Goal: Transaction & Acquisition: Subscribe to service/newsletter

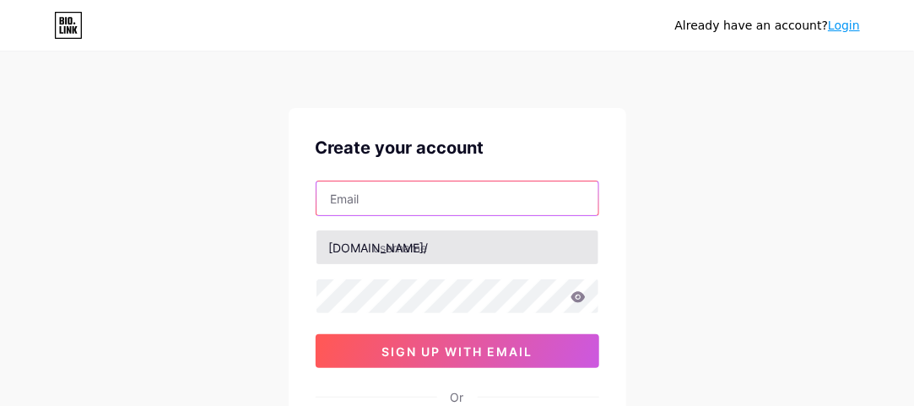
paste input "[EMAIL_ADDRESS][DOMAIN_NAME]"
type input "[EMAIL_ADDRESS][DOMAIN_NAME]"
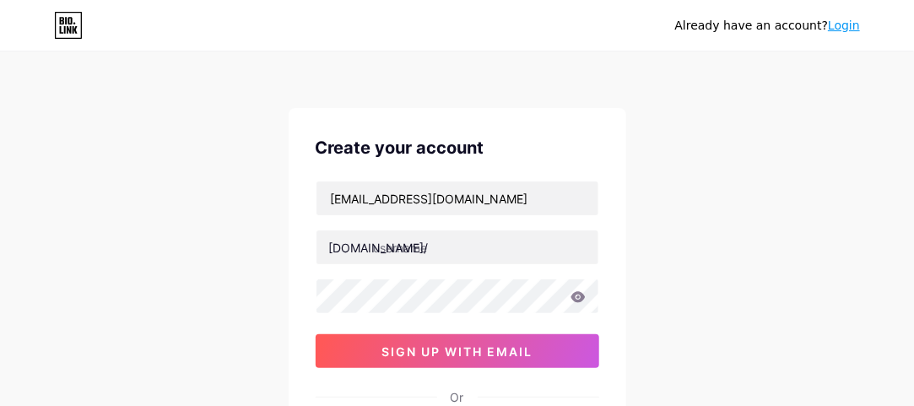
click at [366, 251] on div "[DOMAIN_NAME]/" at bounding box center [379, 248] width 100 height 18
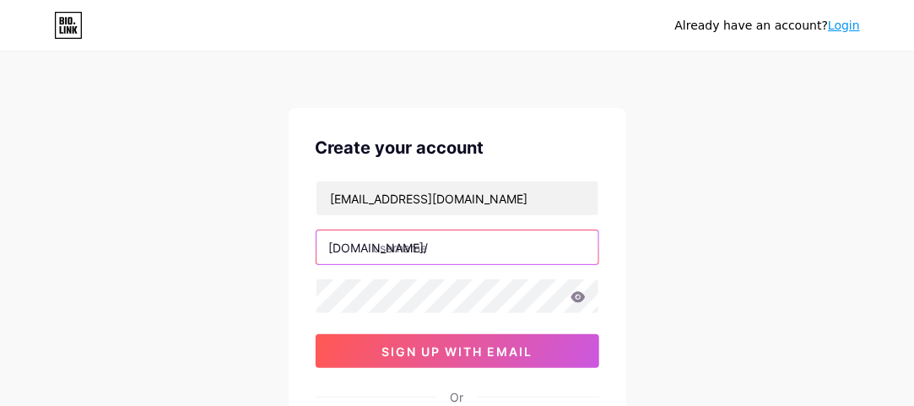
click at [396, 247] on input "text" at bounding box center [457, 247] width 282 height 34
paste input "parkwayrobertsranch"
type input "parkwayrobertsranch"
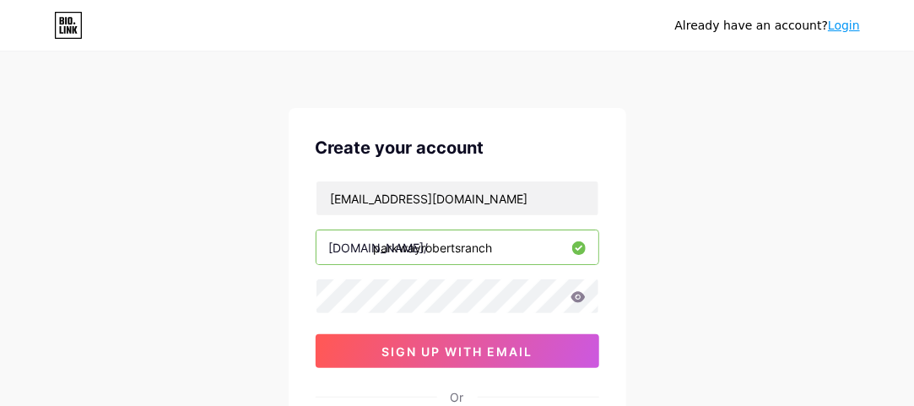
click at [262, 305] on div "Already have an account? Login Create your account [EMAIL_ADDRESS][DOMAIN_NAME]…" at bounding box center [457, 322] width 914 height 645
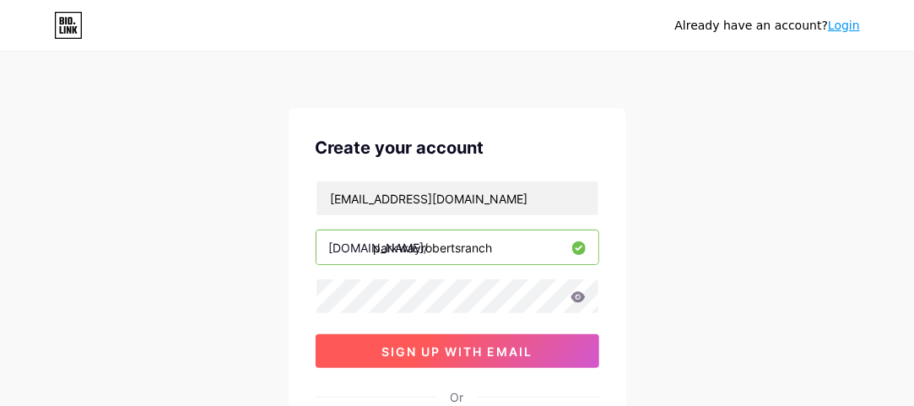
click at [410, 344] on span "sign up with email" at bounding box center [456, 351] width 151 height 14
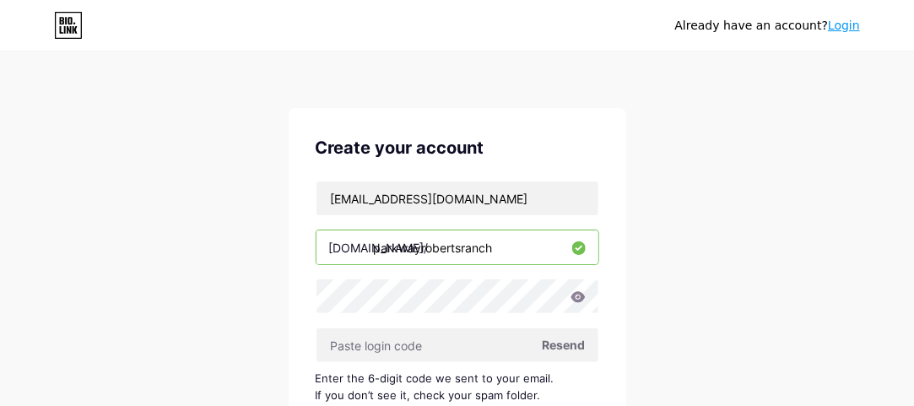
scroll to position [84, 0]
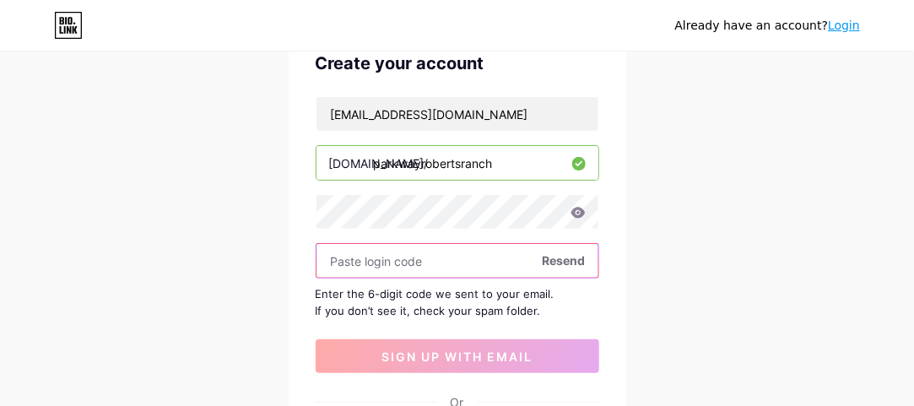
paste input "567358"
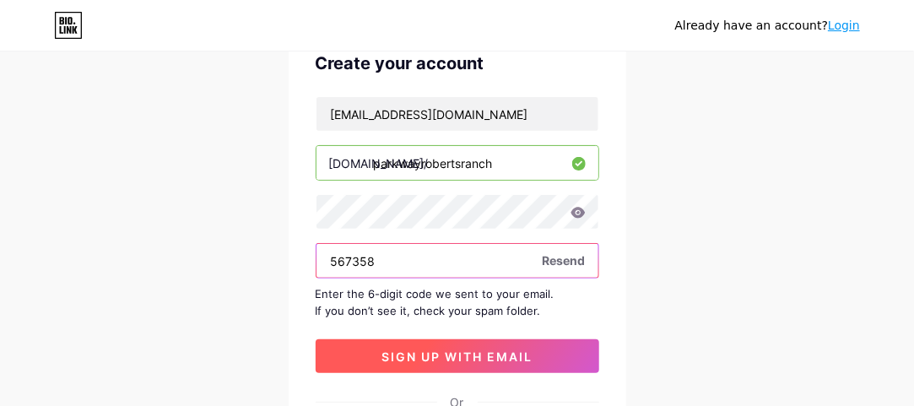
type input "567358"
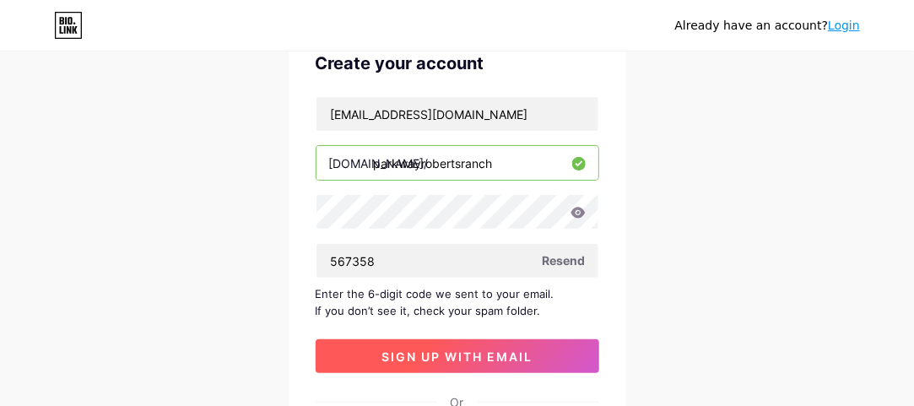
click at [402, 355] on span "sign up with email" at bounding box center [456, 356] width 151 height 14
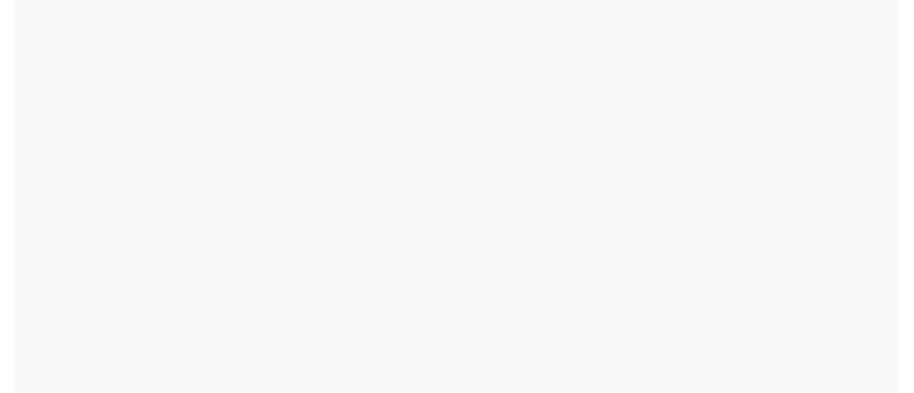
scroll to position [0, 0]
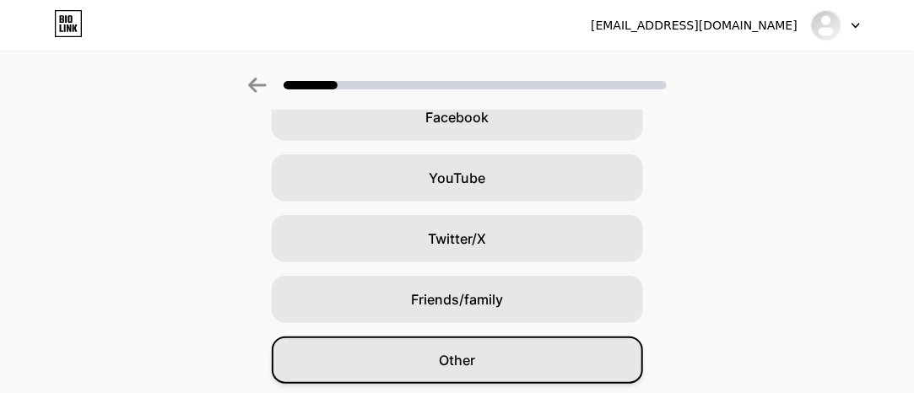
scroll to position [334, 0]
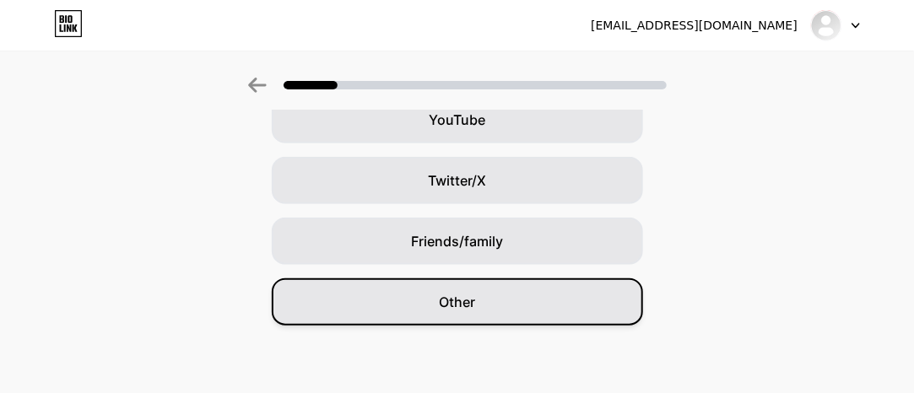
click at [455, 315] on div "Other" at bounding box center [457, 301] width 371 height 47
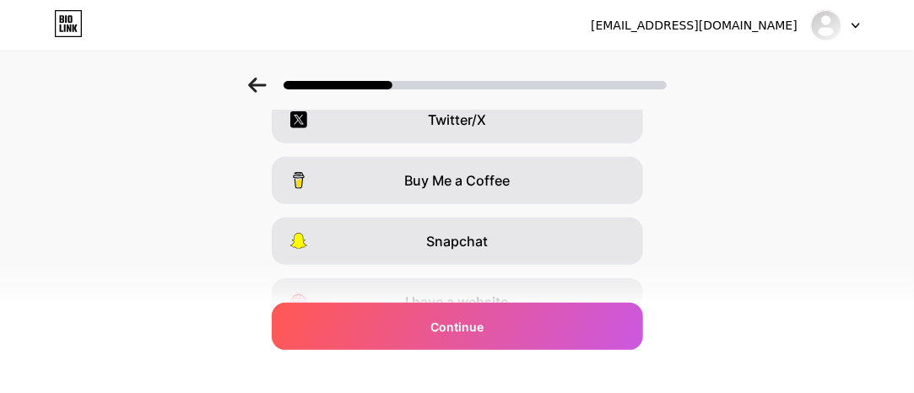
scroll to position [0, 0]
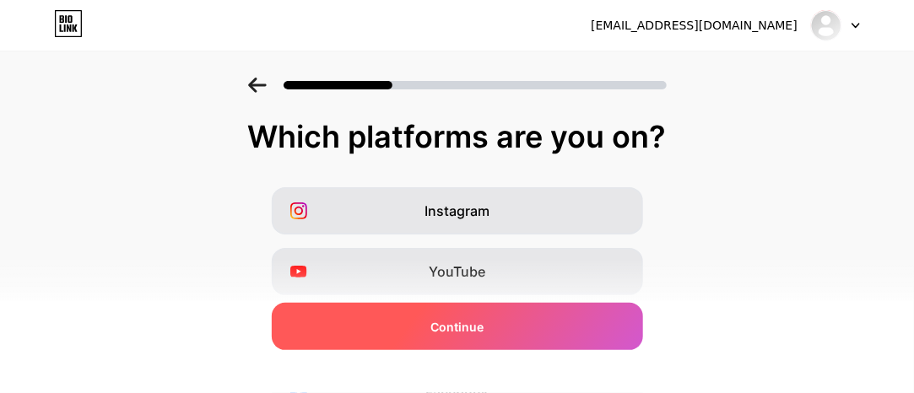
drag, startPoint x: 507, startPoint y: 328, endPoint x: 522, endPoint y: 327, distance: 15.2
click at [507, 328] on div "Continue" at bounding box center [457, 326] width 371 height 47
click at [466, 332] on span "Continue" at bounding box center [456, 327] width 53 height 18
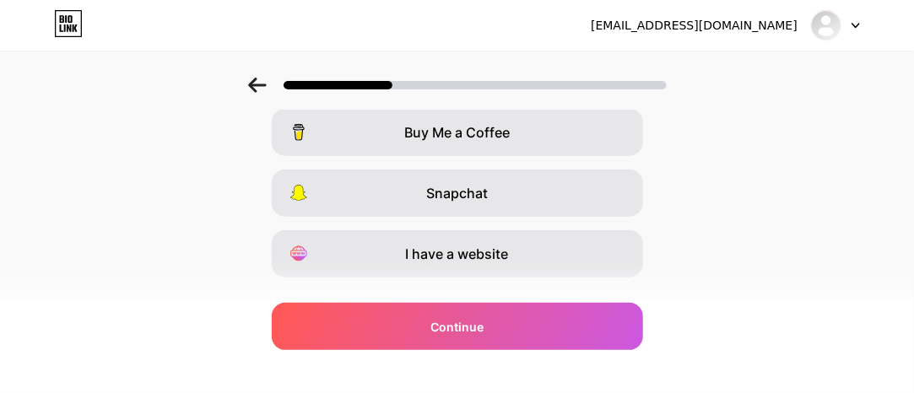
scroll to position [418, 0]
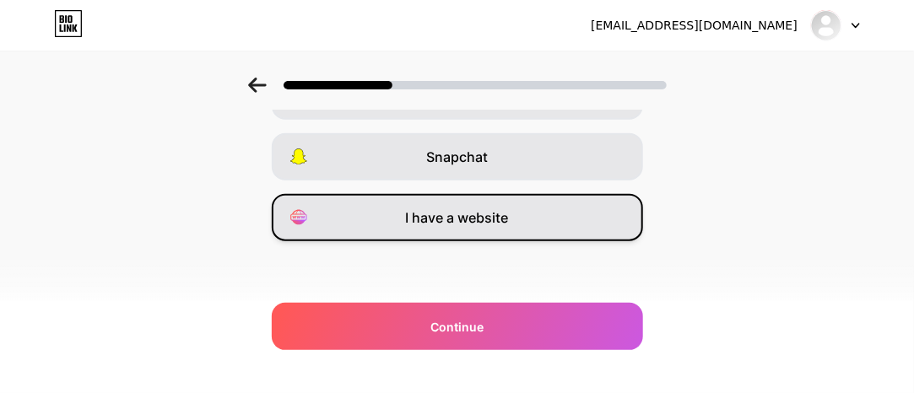
click at [461, 213] on span "I have a website" at bounding box center [457, 218] width 103 height 20
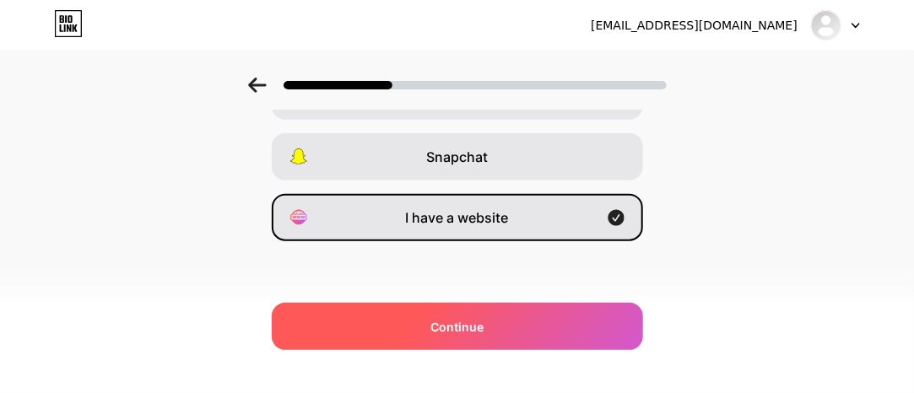
click at [488, 343] on div "Continue" at bounding box center [457, 326] width 371 height 47
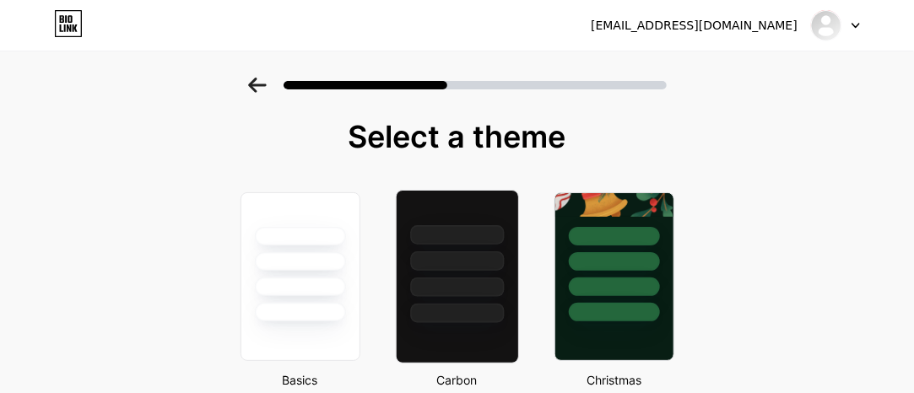
scroll to position [169, 0]
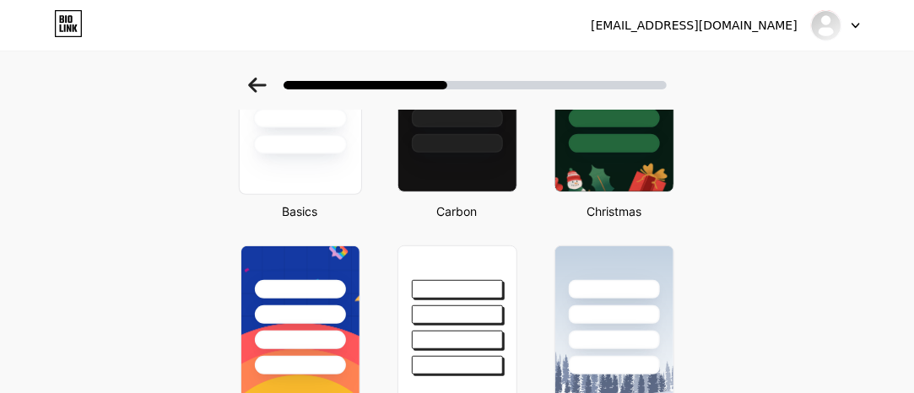
click at [332, 166] on div at bounding box center [299, 108] width 123 height 174
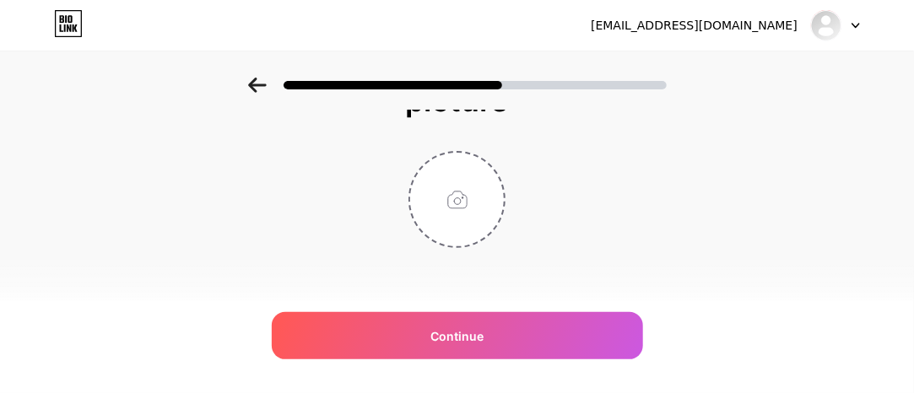
scroll to position [76, 0]
click at [469, 189] on input "file" at bounding box center [457, 194] width 94 height 94
type input "C:\fakepath\park logo.jpg"
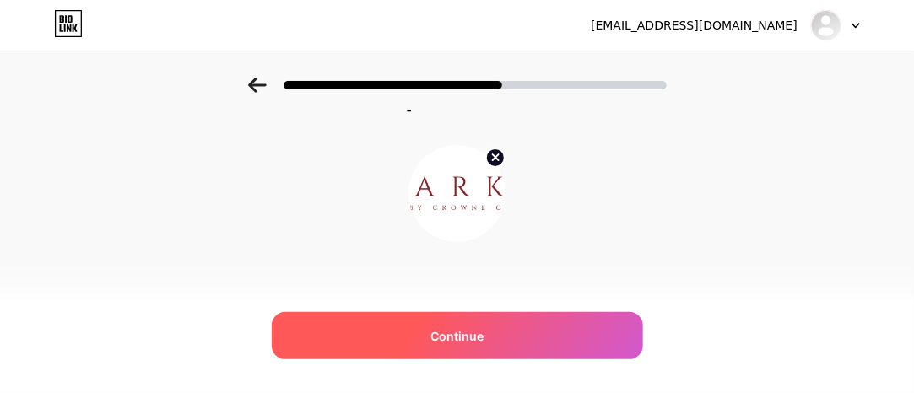
click at [457, 337] on span "Continue" at bounding box center [456, 336] width 53 height 18
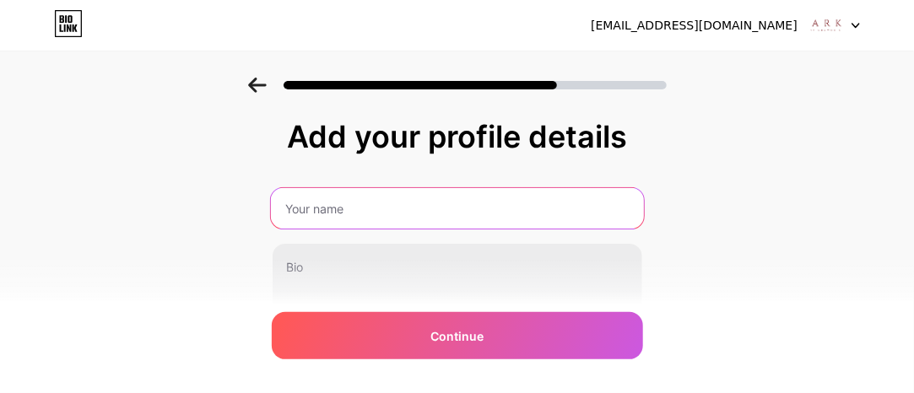
click at [328, 202] on input "text" at bounding box center [456, 208] width 373 height 40
paste input "Parkway at [PERSON_NAME][GEOGRAPHIC_DATA]"
type input "Parkway at [PERSON_NAME][GEOGRAPHIC_DATA]"
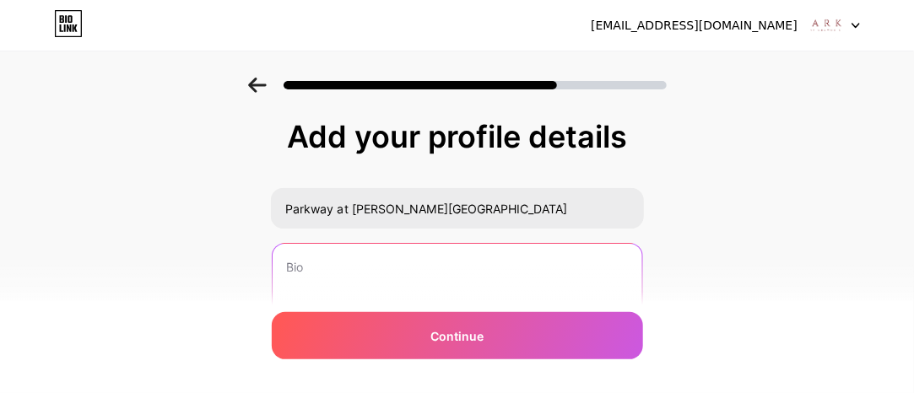
click at [329, 282] on textarea at bounding box center [456, 312] width 369 height 136
paste textarea "If you’re looking for new homes in [GEOGRAPHIC_DATA], Parkway at [PERSON_NAME][…"
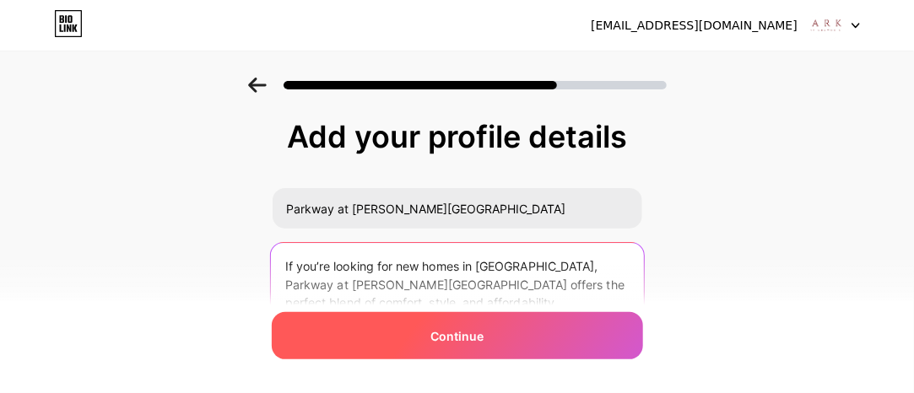
type textarea "If you’re looking for new homes in [GEOGRAPHIC_DATA], Parkway at [PERSON_NAME][…"
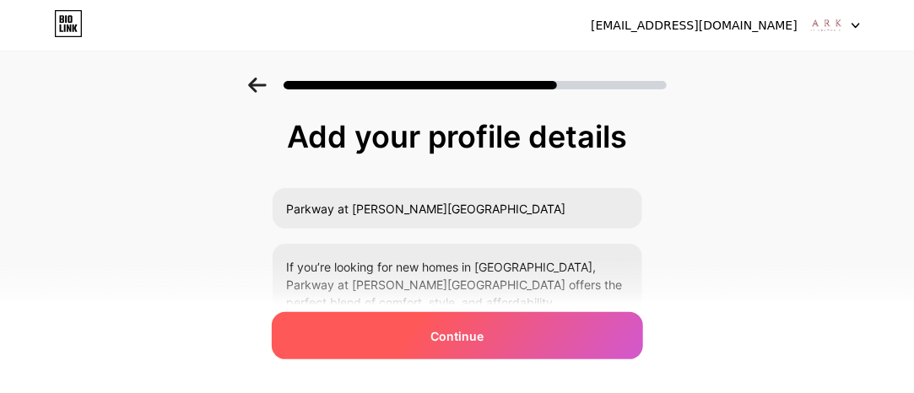
click at [418, 352] on div "Continue" at bounding box center [457, 335] width 371 height 47
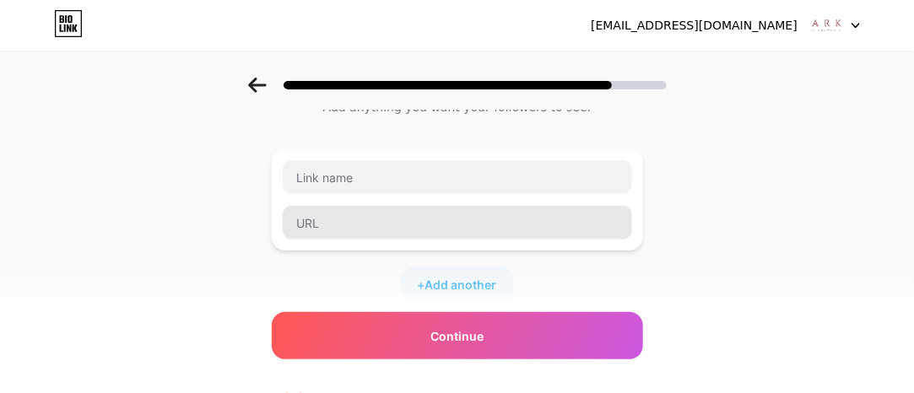
scroll to position [84, 0]
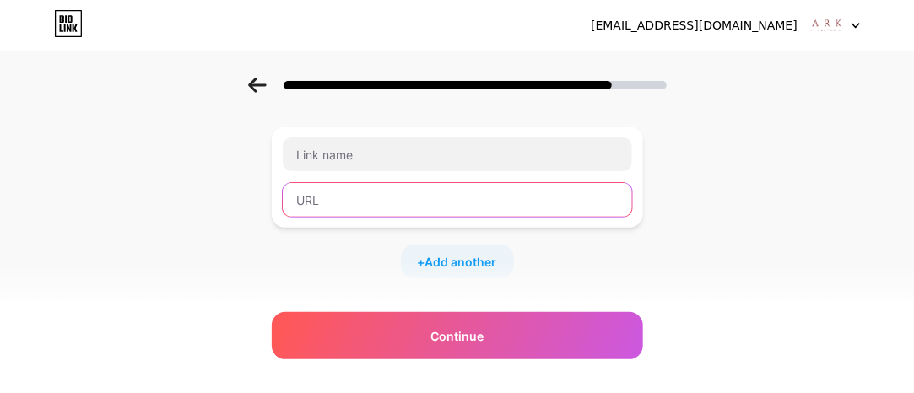
click at [391, 194] on input "text" at bounding box center [457, 200] width 349 height 34
paste input "[URL][DOMAIN_NAME]"
type input "[URL][DOMAIN_NAME]"
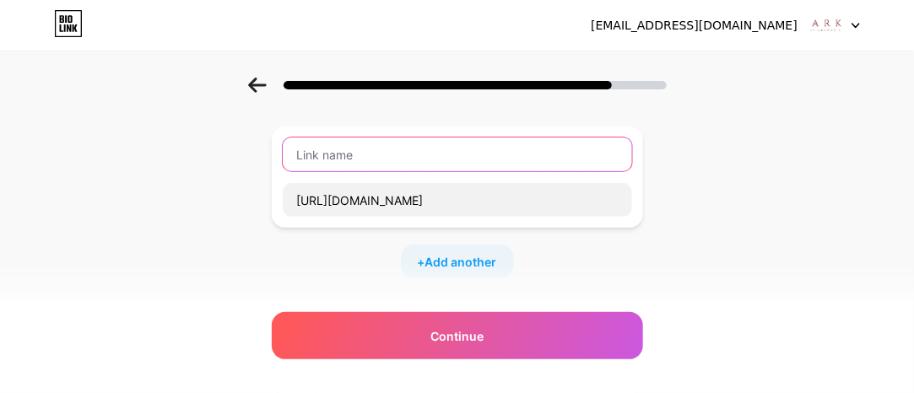
click at [420, 145] on input "text" at bounding box center [457, 155] width 349 height 34
paste input "New Homes [GEOGRAPHIC_DATA]"
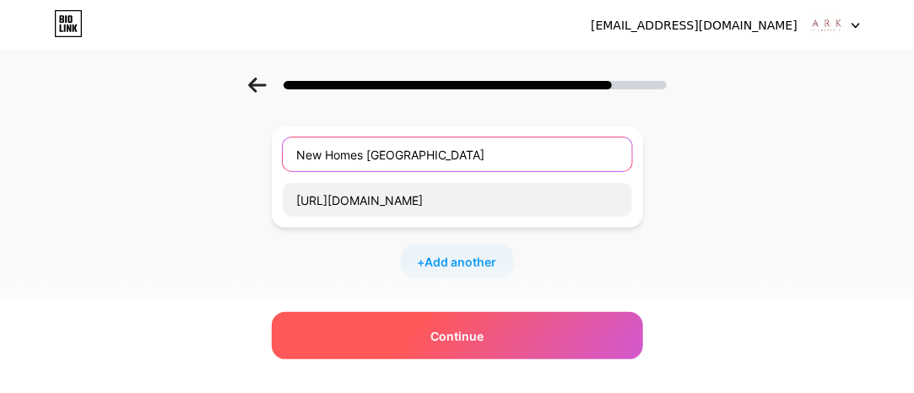
type input "New Homes [GEOGRAPHIC_DATA]"
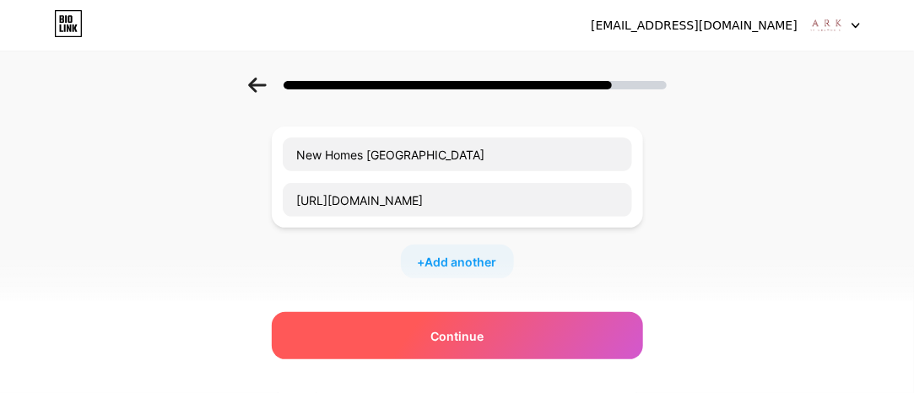
click at [422, 345] on div "Continue" at bounding box center [457, 335] width 371 height 47
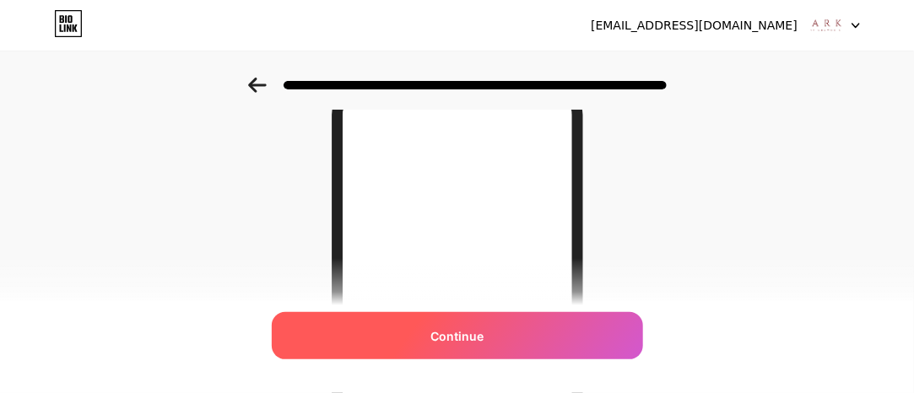
click at [493, 326] on div "Continue" at bounding box center [457, 335] width 371 height 47
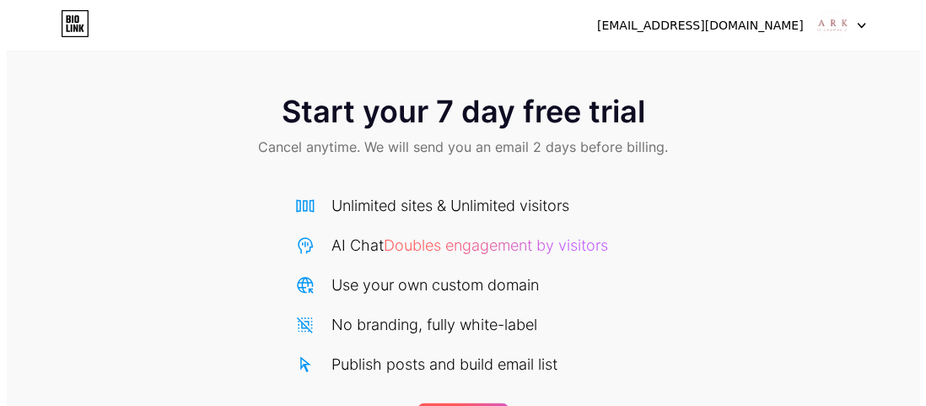
scroll to position [272, 0]
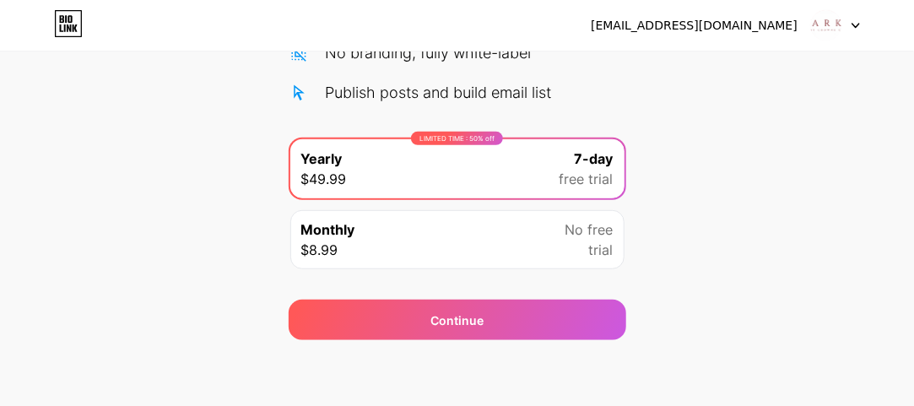
click at [514, 254] on div "Monthly $8.99 No free trial" at bounding box center [457, 239] width 334 height 59
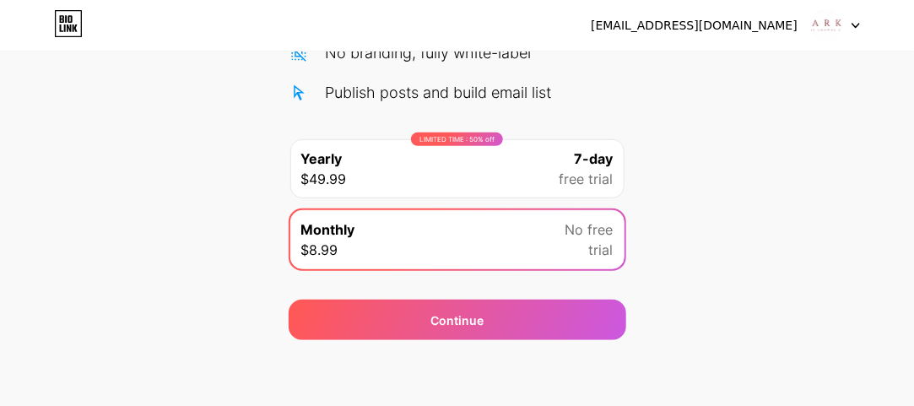
click at [551, 262] on div "Monthly $8.99 No free trial" at bounding box center [457, 239] width 334 height 59
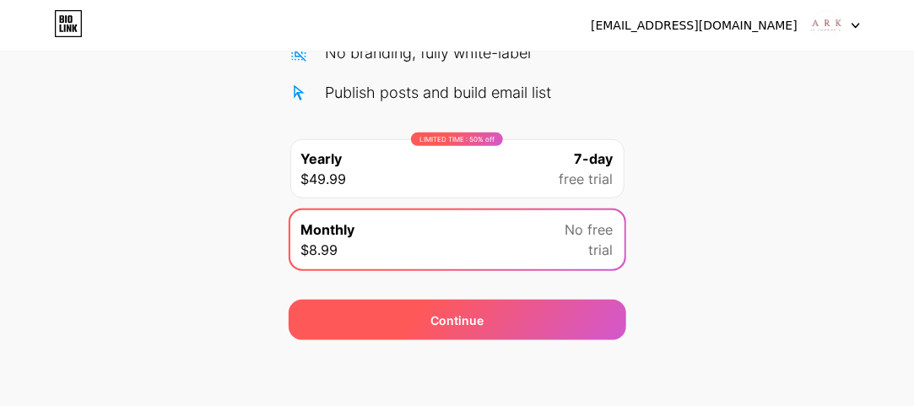
click at [598, 324] on div "Continue" at bounding box center [456, 319] width 337 height 40
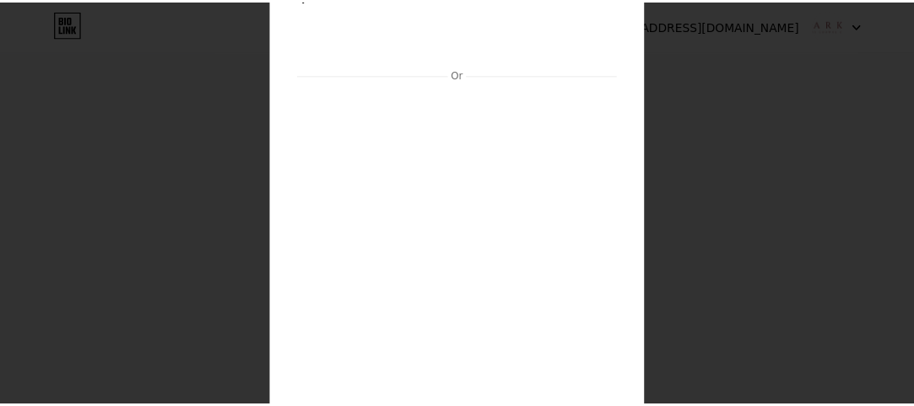
scroll to position [0, 0]
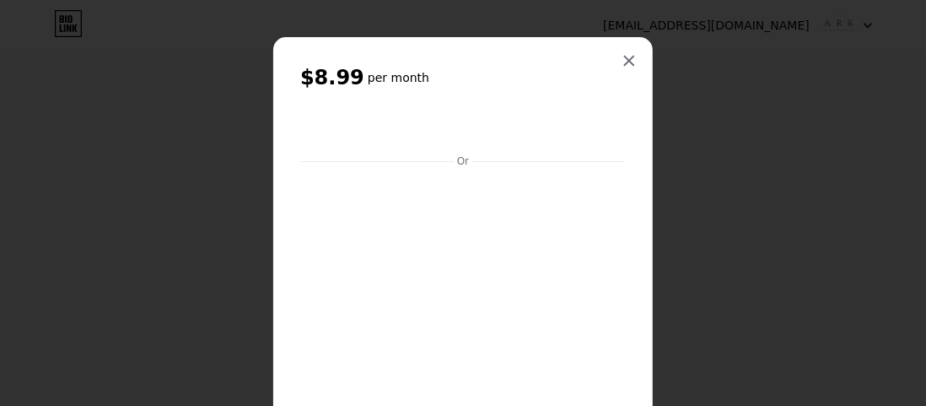
click at [623, 54] on icon at bounding box center [629, 60] width 13 height 13
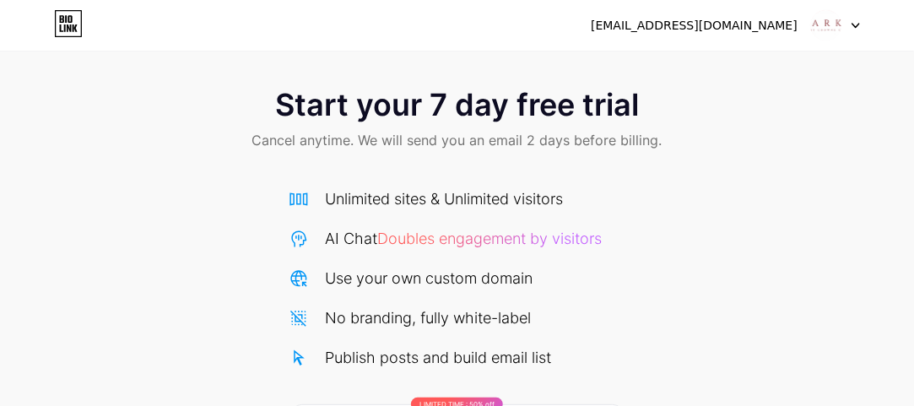
scroll to position [272, 0]
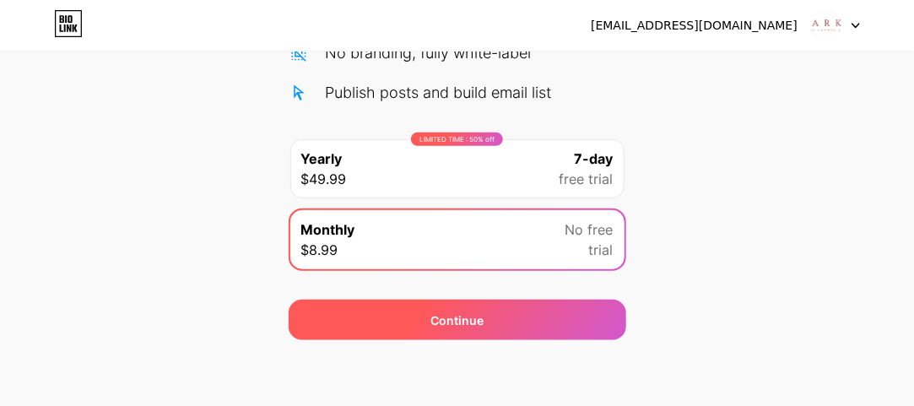
click at [454, 327] on div "Continue" at bounding box center [456, 319] width 337 height 40
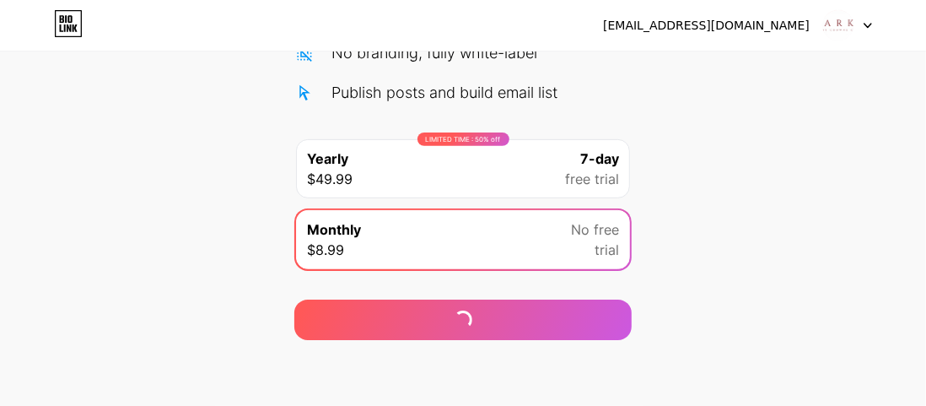
click at [480, 182] on div "LIMITED TIME : 50% off Yearly $49.99 7-day free trial" at bounding box center [463, 168] width 334 height 59
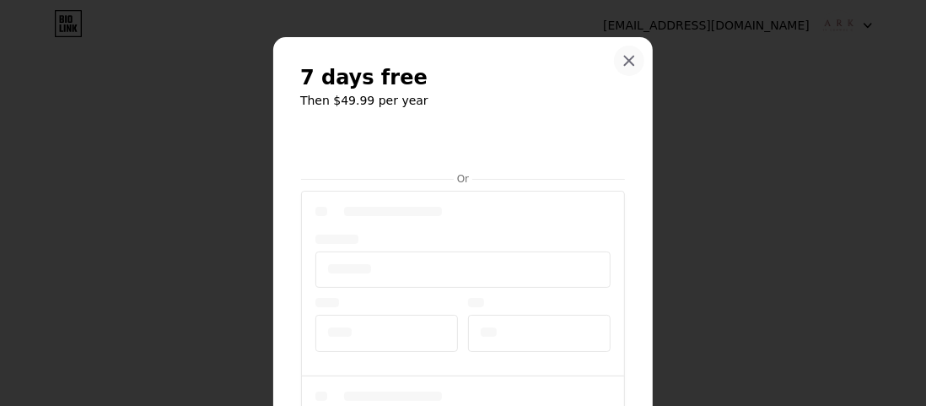
click at [625, 56] on icon at bounding box center [629, 60] width 13 height 13
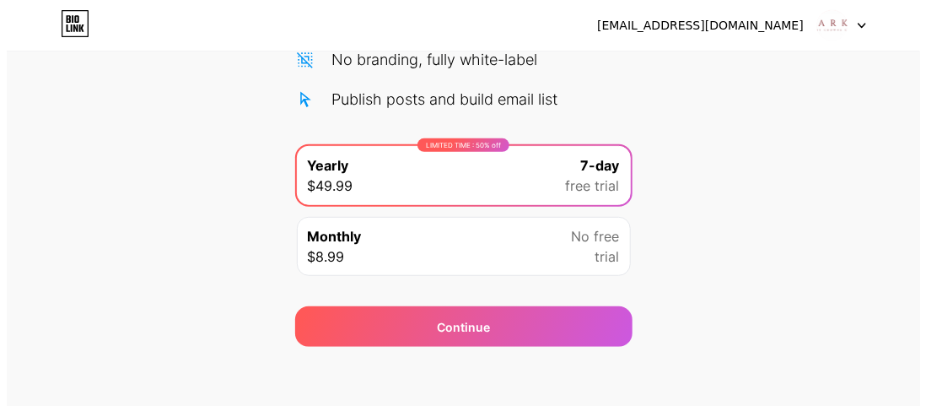
scroll to position [272, 0]
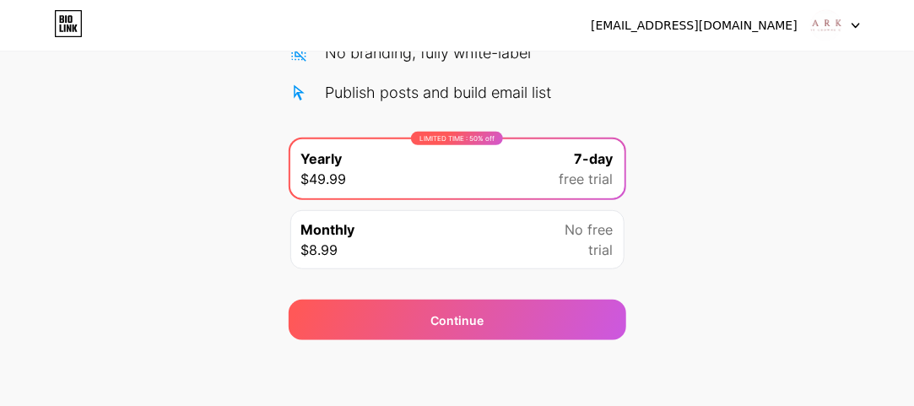
click at [590, 242] on span "trial" at bounding box center [601, 250] width 24 height 20
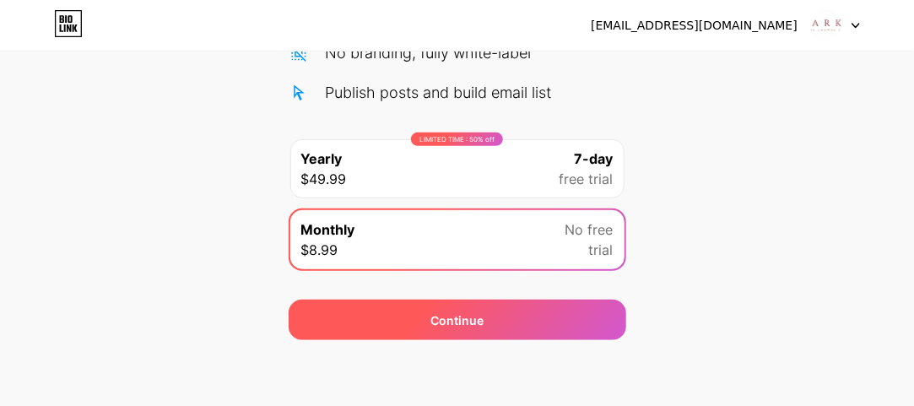
click at [525, 316] on div "Continue" at bounding box center [456, 319] width 337 height 40
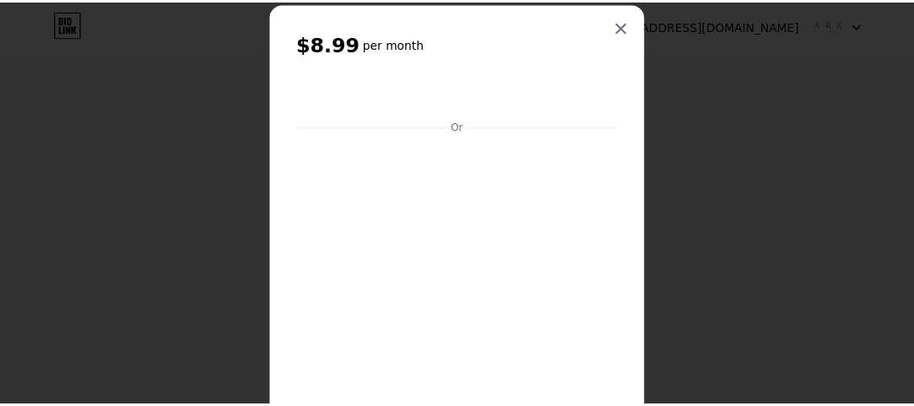
scroll to position [0, 0]
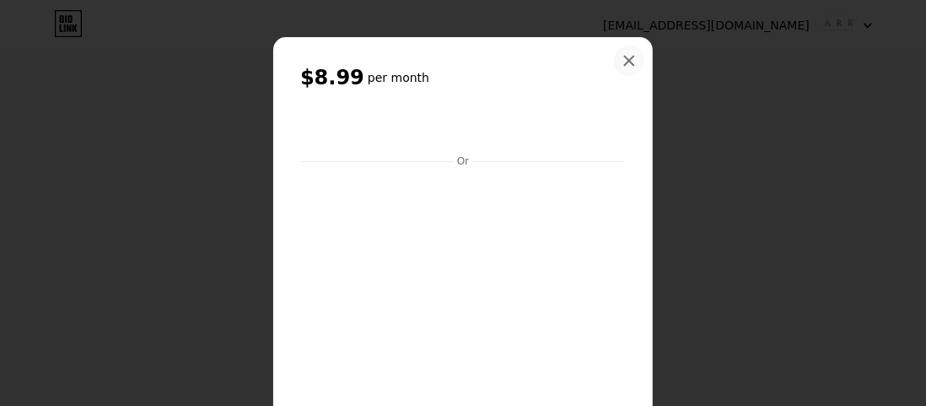
click at [626, 54] on icon at bounding box center [629, 60] width 13 height 13
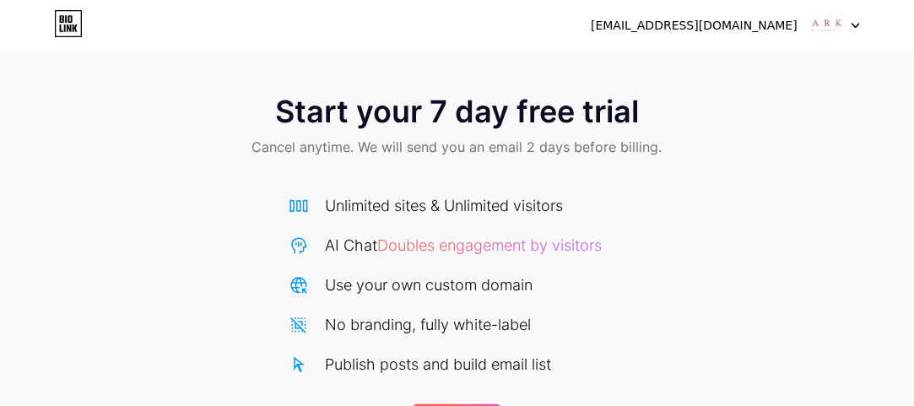
click at [863, 26] on div "parkwayrobertsr@gmail.com Logout" at bounding box center [457, 25] width 914 height 30
click at [856, 26] on icon at bounding box center [855, 26] width 7 height 4
click at [768, 30] on div "[EMAIL_ADDRESS][DOMAIN_NAME]" at bounding box center [693, 26] width 207 height 18
click at [423, 14] on div "parkwayrobertsr@gmail.com Logout" at bounding box center [457, 25] width 914 height 30
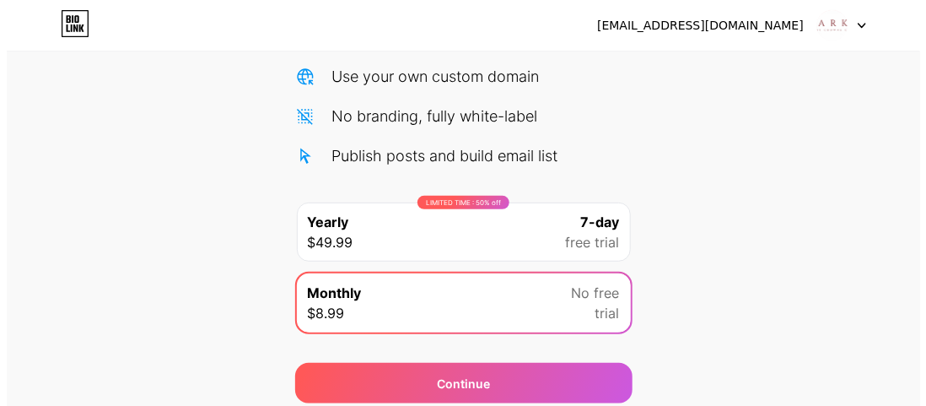
scroll to position [253, 0]
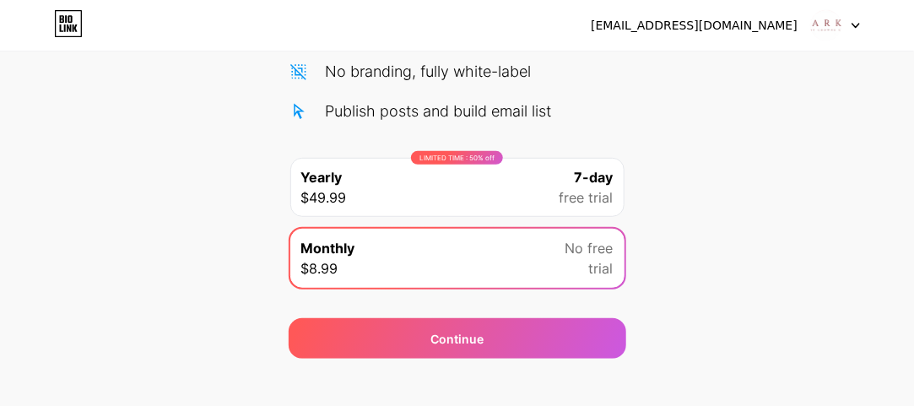
click at [371, 183] on div "LIMITED TIME : 50% off Yearly $49.99 7-day free trial" at bounding box center [457, 187] width 334 height 59
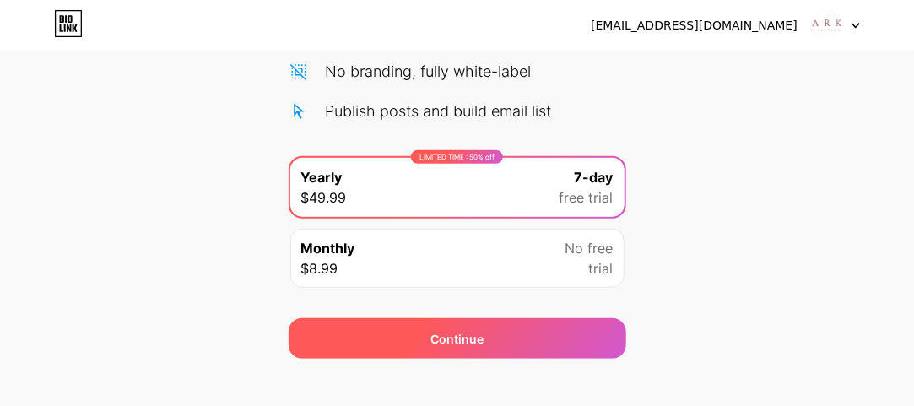
click at [380, 318] on div "Continue" at bounding box center [456, 338] width 337 height 40
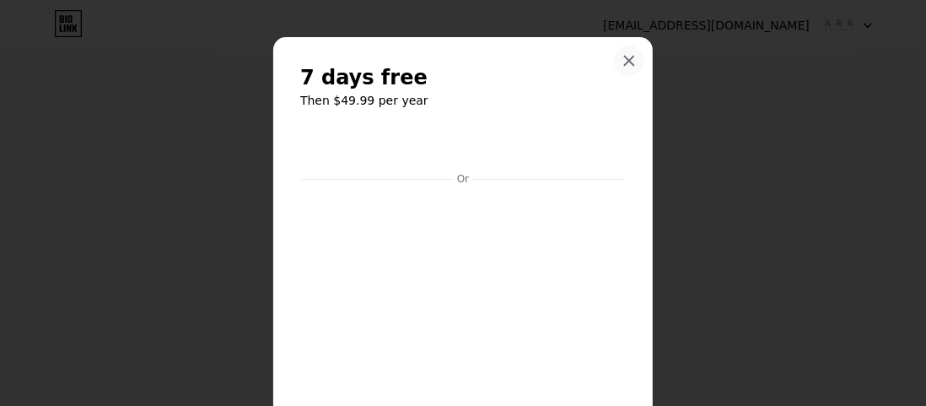
click at [619, 68] on div at bounding box center [629, 61] width 30 height 30
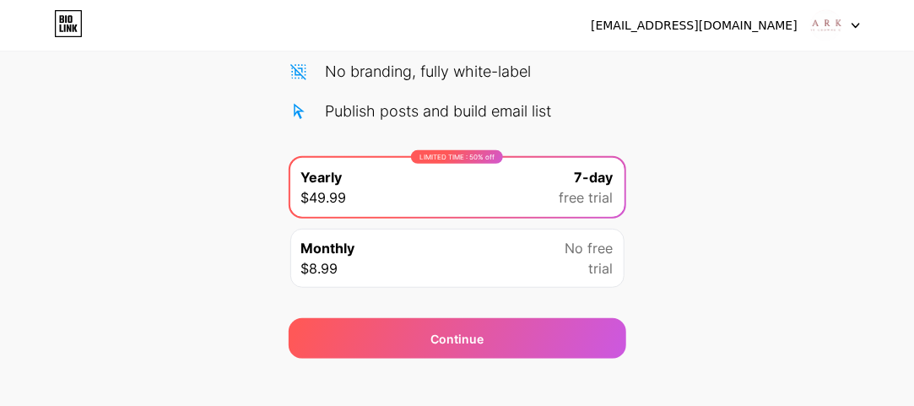
click at [534, 254] on div "Monthly $8.99 No free trial" at bounding box center [457, 258] width 334 height 59
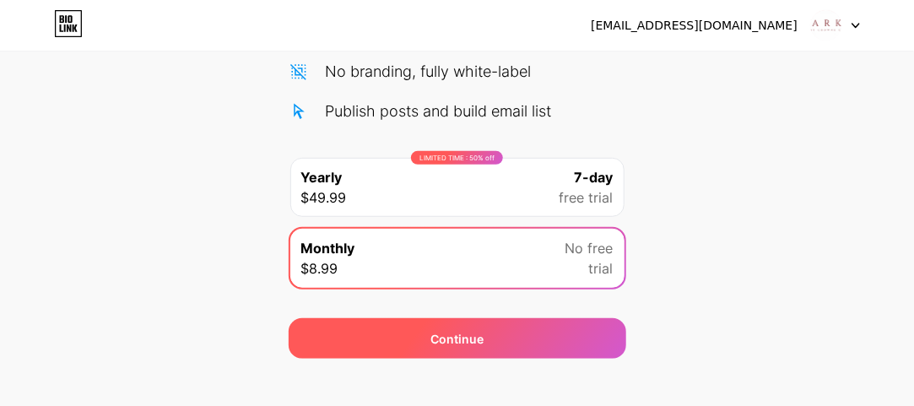
click at [463, 332] on div "Continue" at bounding box center [456, 339] width 53 height 18
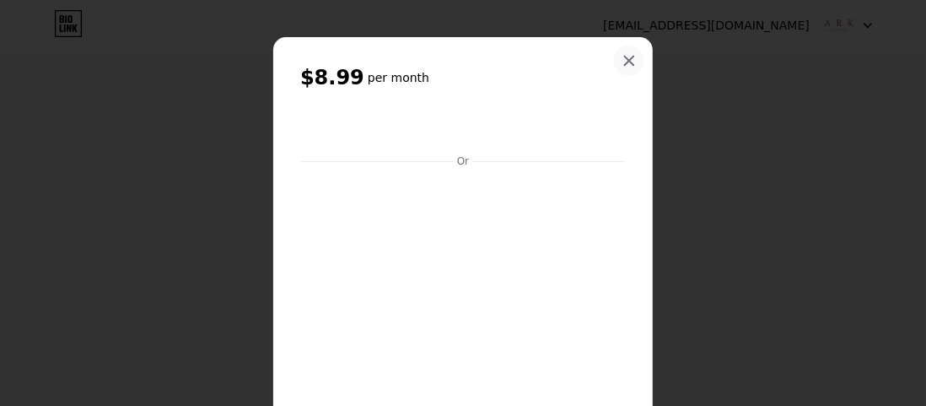
click at [632, 55] on div at bounding box center [629, 61] width 30 height 30
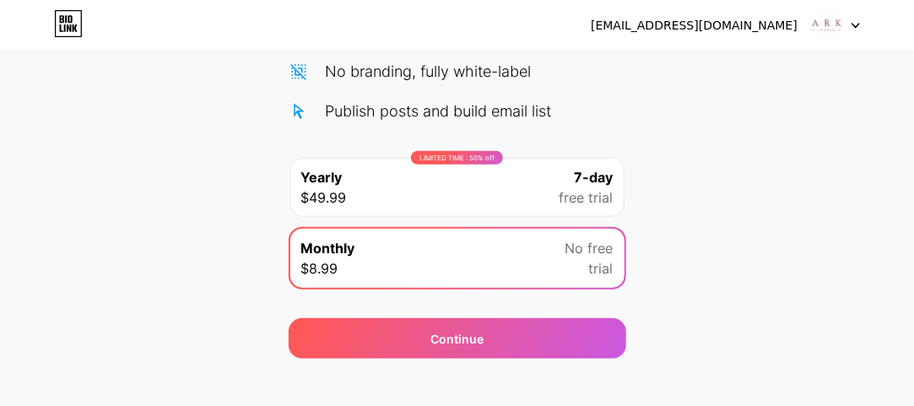
click at [551, 223] on div "LIMITED TIME : 50% off Yearly $49.99 7-day free trial Monthly $8.99 No free tri…" at bounding box center [456, 227] width 337 height 142
drag, startPoint x: 555, startPoint y: 200, endPoint x: 557, endPoint y: 217, distance: 17.0
click at [555, 199] on div "LIMITED TIME : 50% off Yearly $49.99 7-day free trial" at bounding box center [457, 187] width 334 height 59
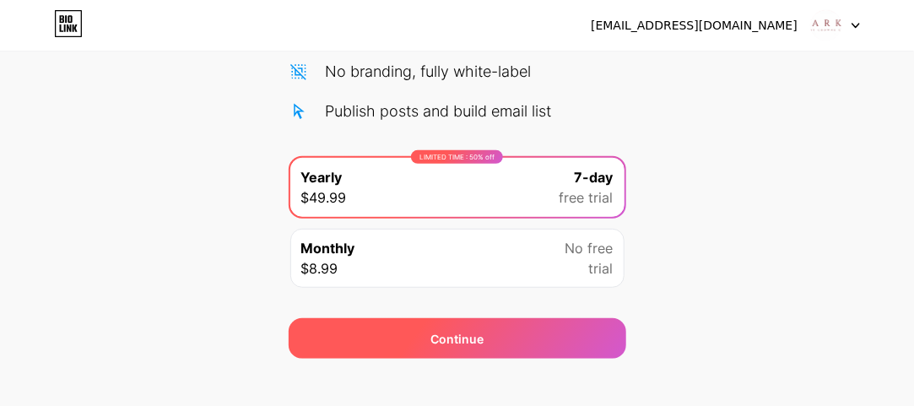
click at [526, 339] on div "Continue" at bounding box center [456, 338] width 337 height 40
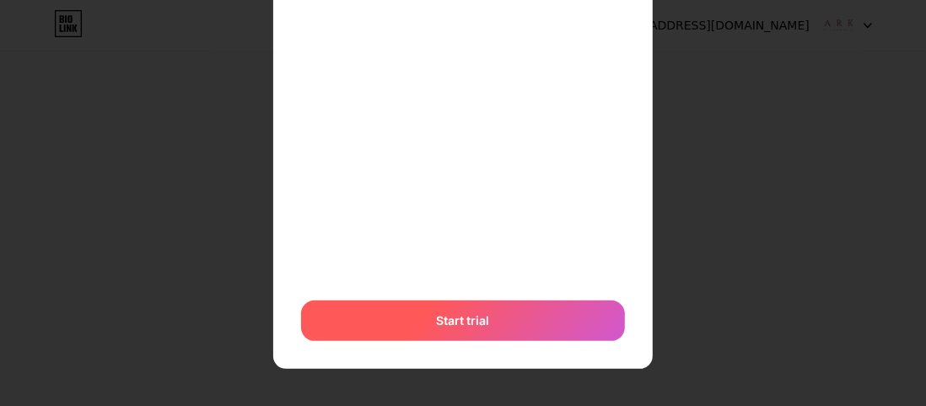
click at [516, 316] on div "Start trial" at bounding box center [463, 320] width 324 height 40
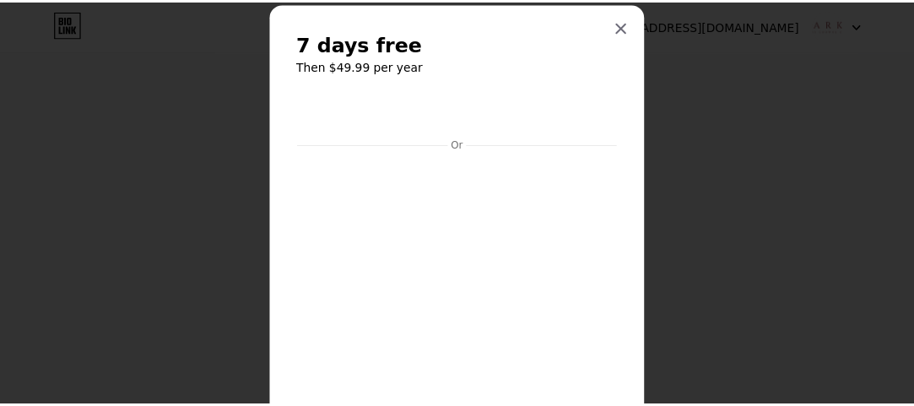
scroll to position [0, 0]
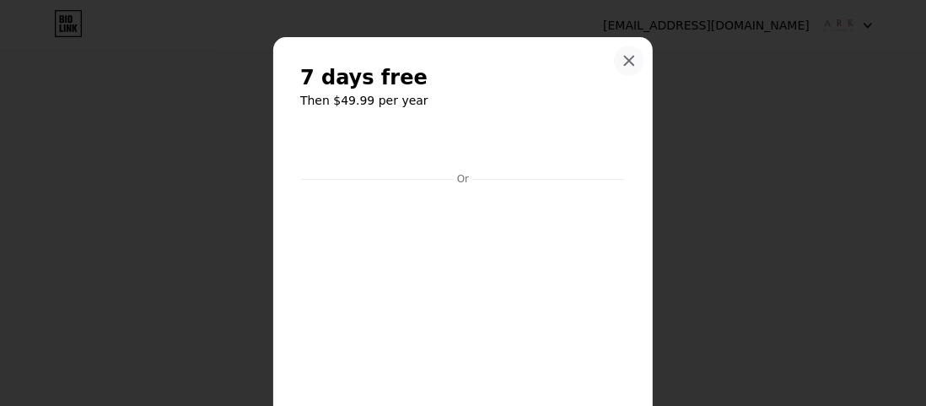
click at [629, 60] on div at bounding box center [629, 61] width 30 height 30
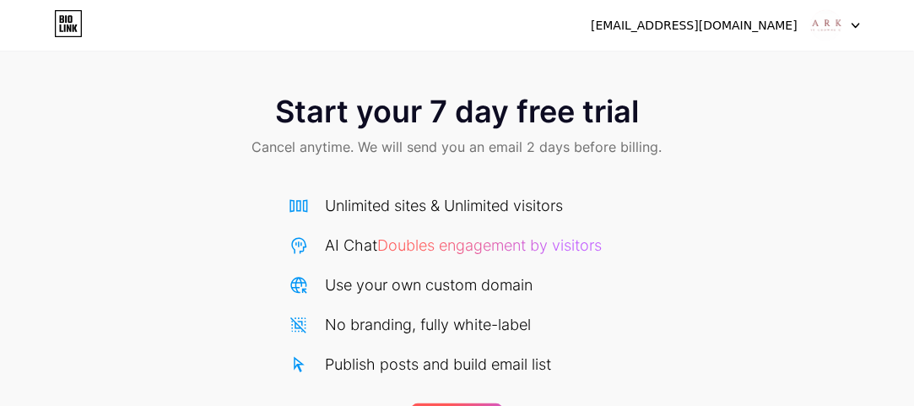
click at [63, 17] on icon at bounding box center [62, 19] width 4 height 8
click at [773, 30] on div "[EMAIL_ADDRESS][DOMAIN_NAME]" at bounding box center [693, 26] width 207 height 18
click at [848, 30] on div at bounding box center [835, 25] width 49 height 30
click at [686, 21] on div "[EMAIL_ADDRESS][DOMAIN_NAME]" at bounding box center [693, 26] width 207 height 18
click at [703, 67] on li "Logout" at bounding box center [754, 69] width 209 height 46
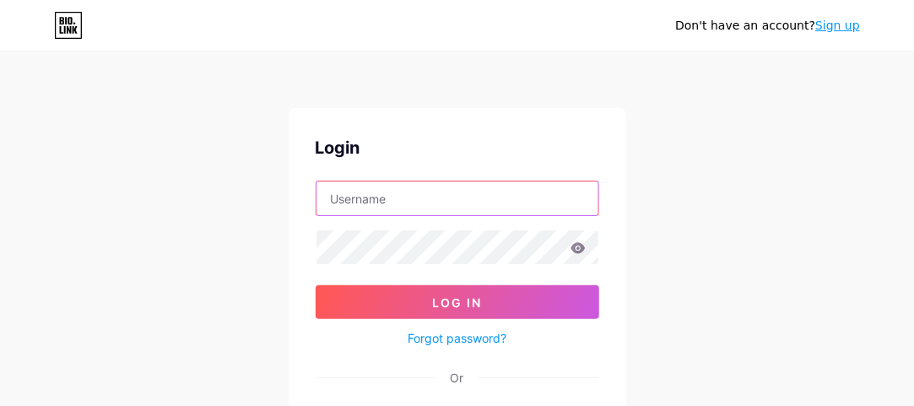
type input "[EMAIL_ADDRESS][DOMAIN_NAME]"
